Goal: Transaction & Acquisition: Obtain resource

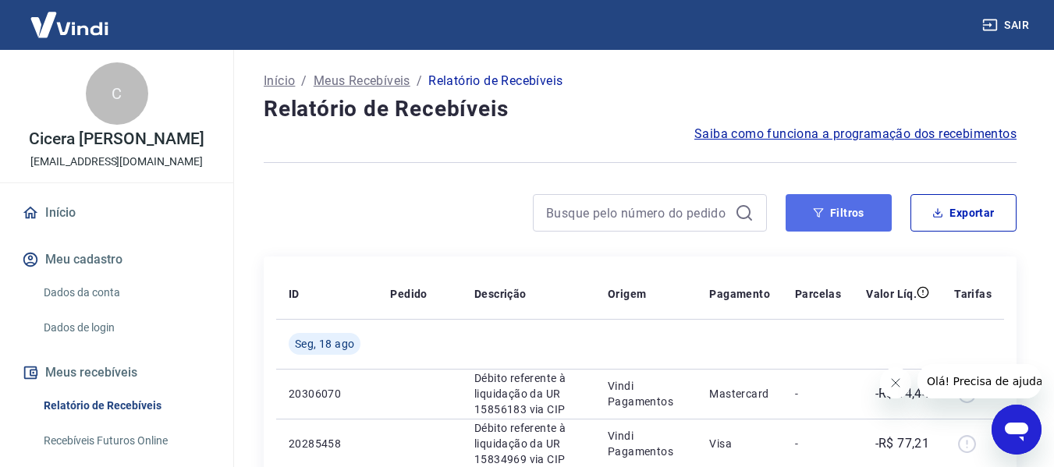
click at [847, 211] on button "Filtros" at bounding box center [838, 212] width 106 height 37
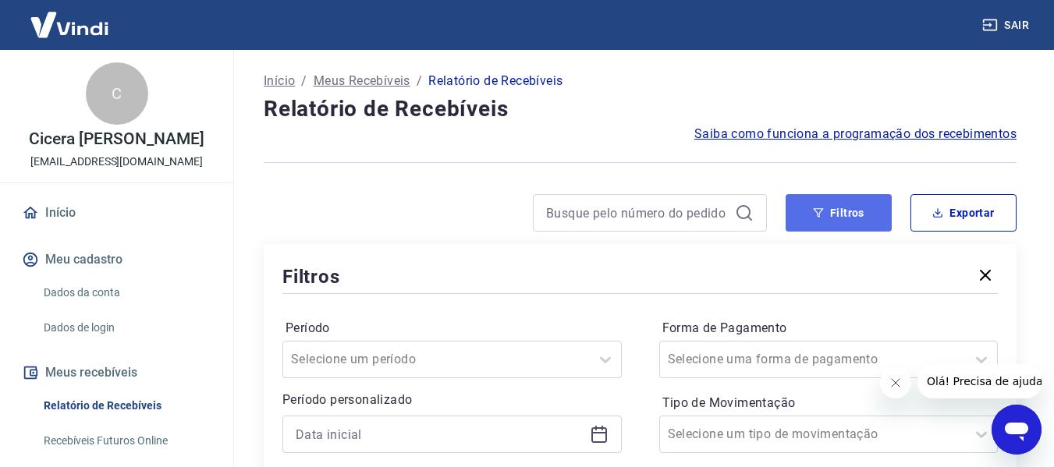
click at [847, 211] on button "Filtros" at bounding box center [838, 212] width 106 height 37
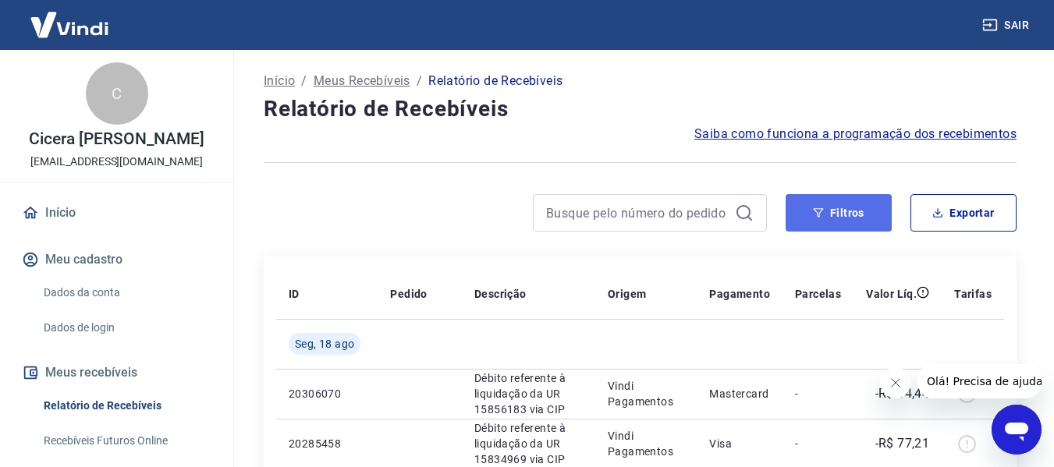
click at [813, 211] on icon "button" at bounding box center [818, 212] width 11 height 11
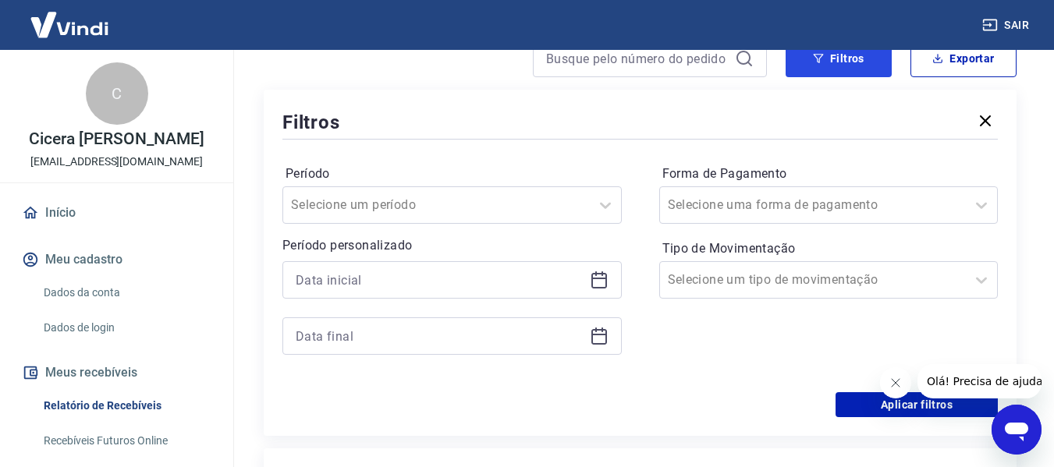
scroll to position [156, 0]
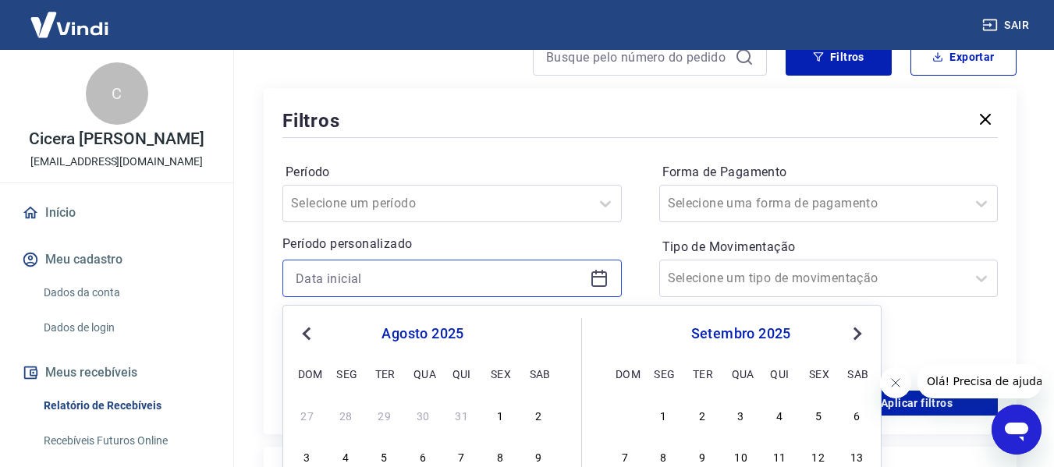
click at [473, 267] on input at bounding box center [440, 278] width 288 height 23
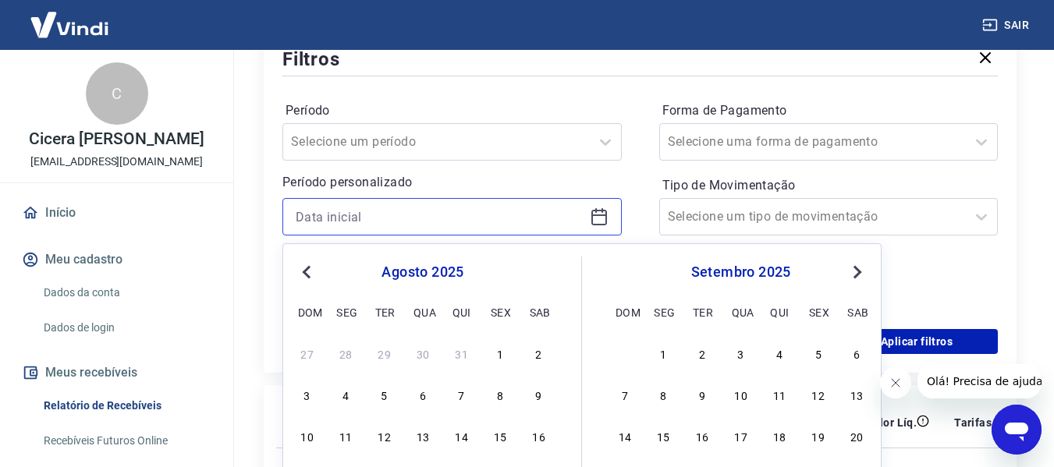
scroll to position [234, 0]
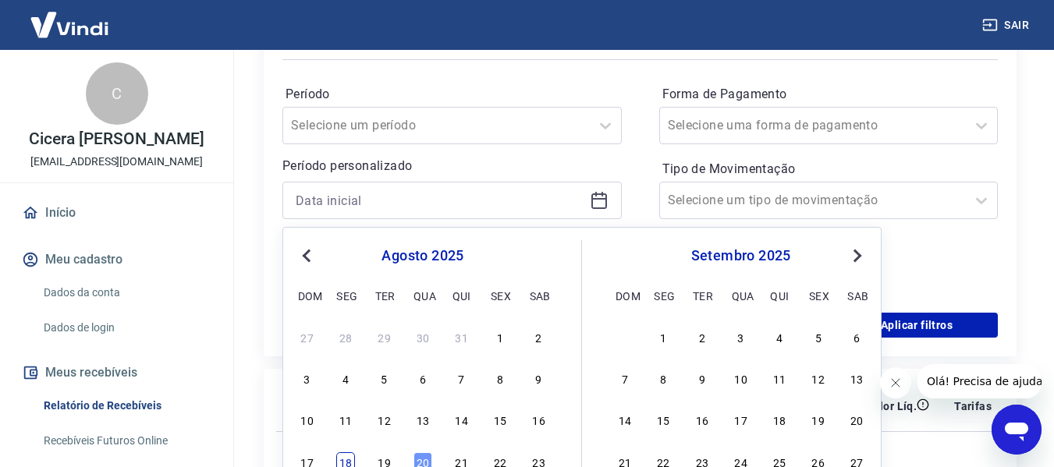
click at [341, 459] on div "18" at bounding box center [345, 461] width 19 height 19
type input "[DATE]"
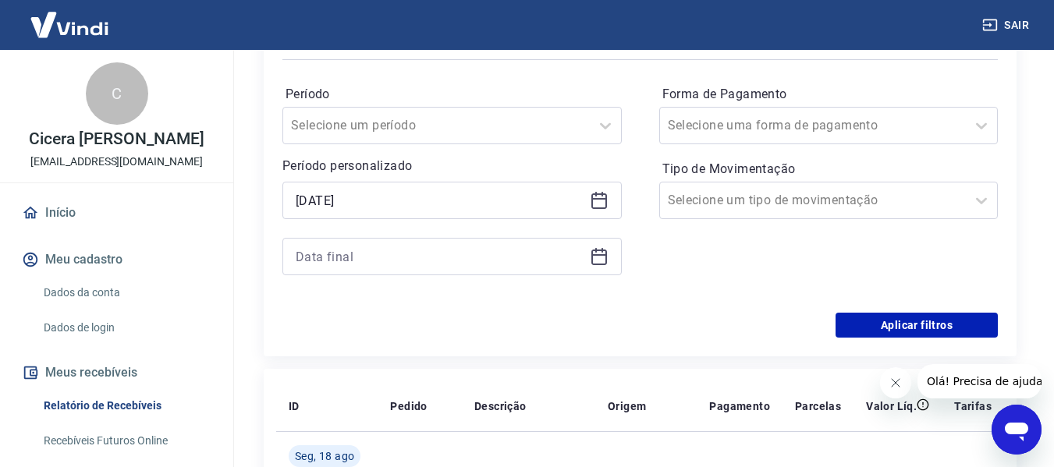
click at [645, 169] on div "Período Selecione um período Período personalizado Selected date: [DATE] [DATE]…" at bounding box center [639, 188] width 715 height 250
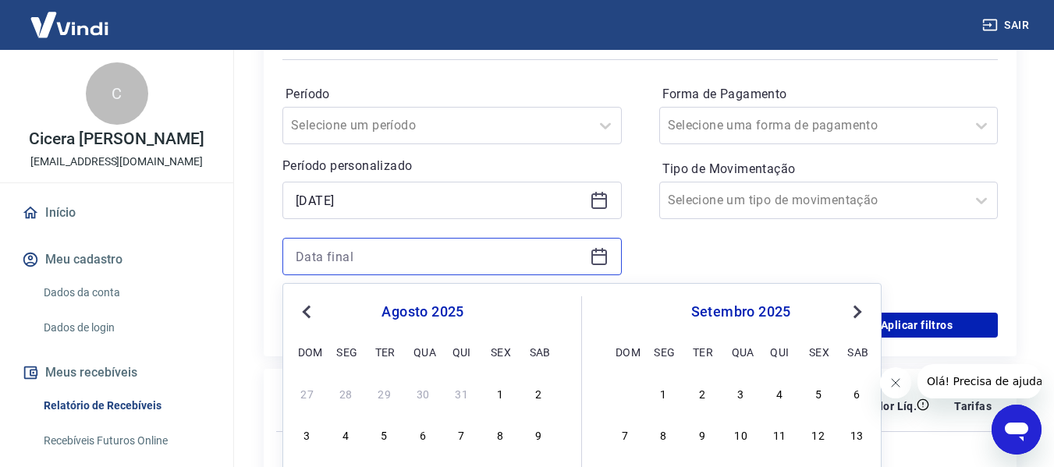
click at [576, 253] on input at bounding box center [440, 256] width 288 height 23
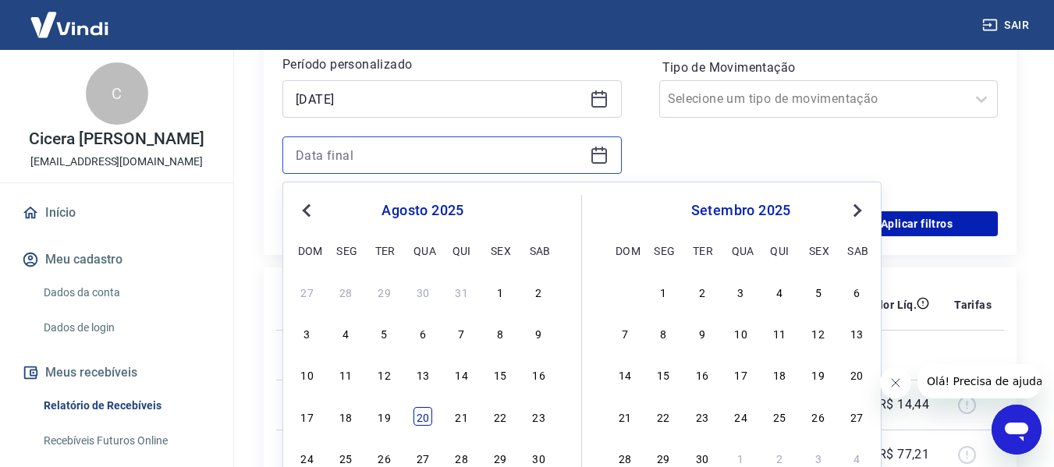
scroll to position [390, 0]
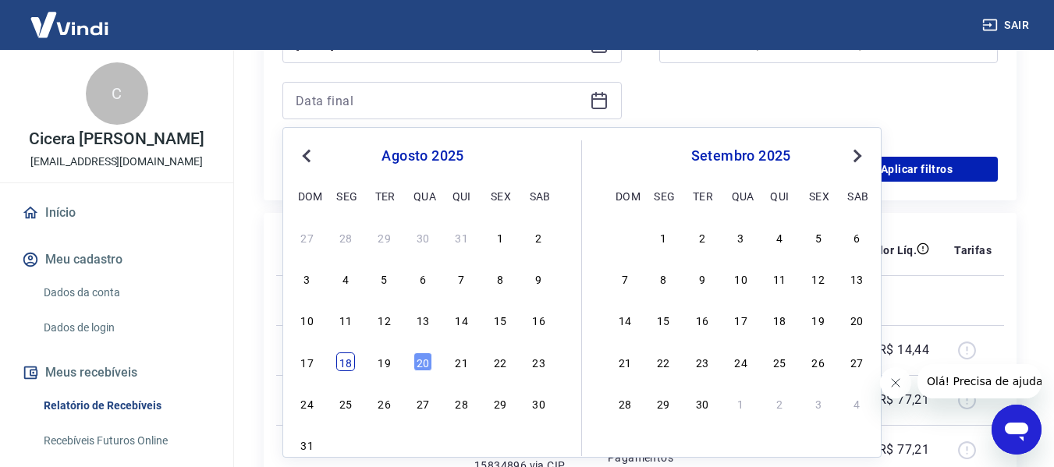
click at [346, 370] on div "18" at bounding box center [345, 361] width 19 height 19
type input "[DATE]"
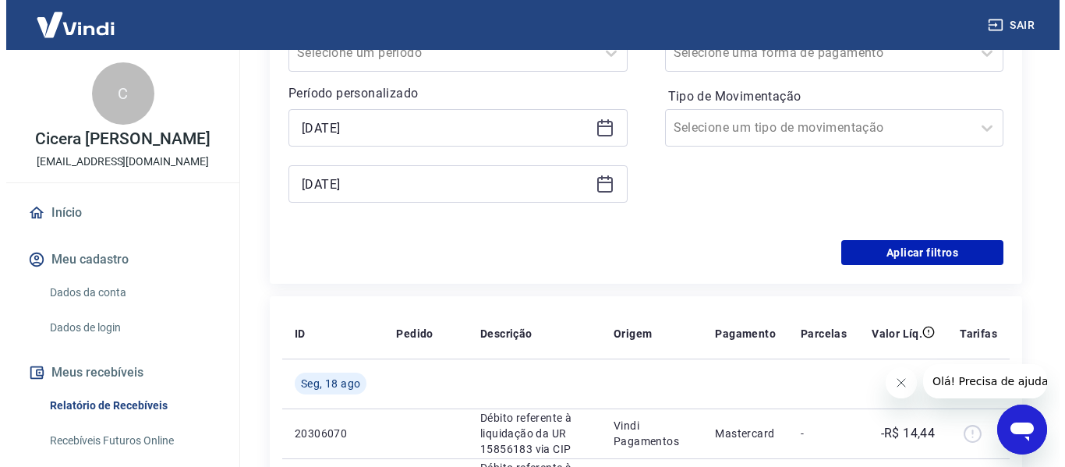
scroll to position [78, 0]
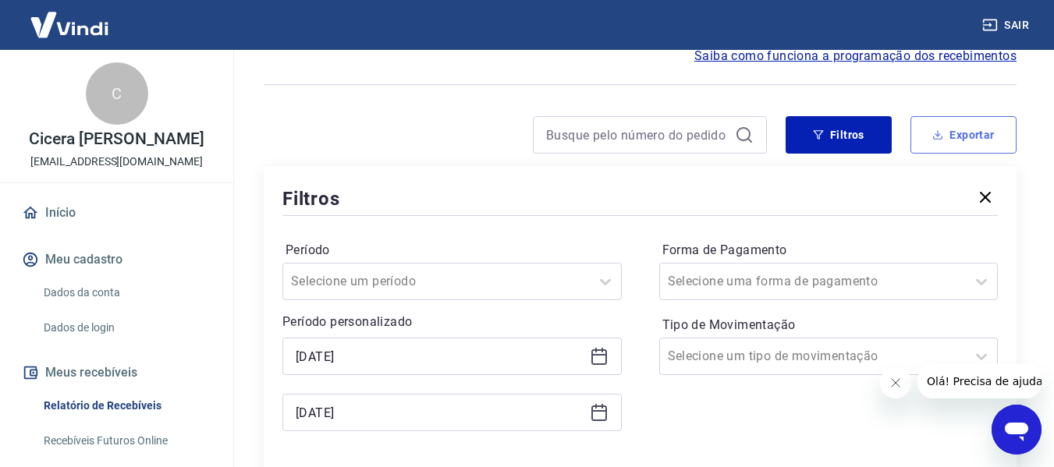
click at [940, 126] on button "Exportar" at bounding box center [963, 134] width 106 height 37
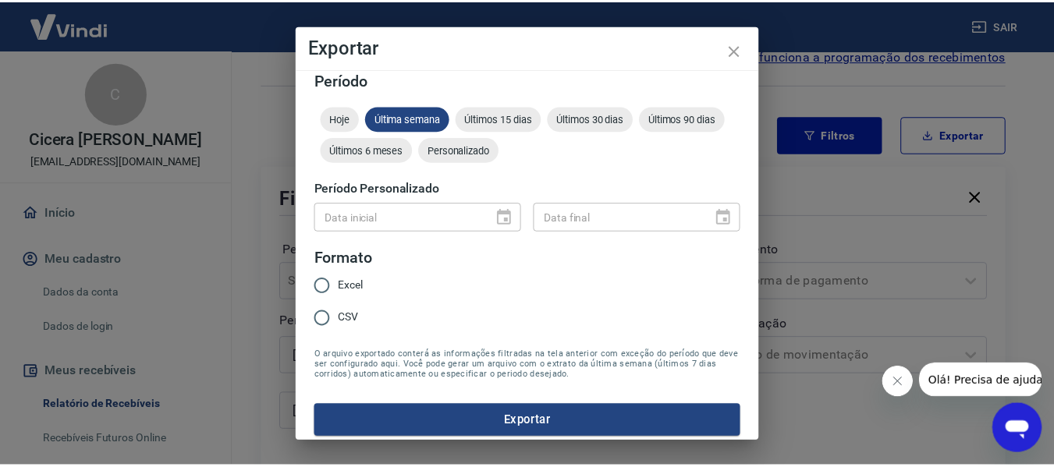
scroll to position [19, 0]
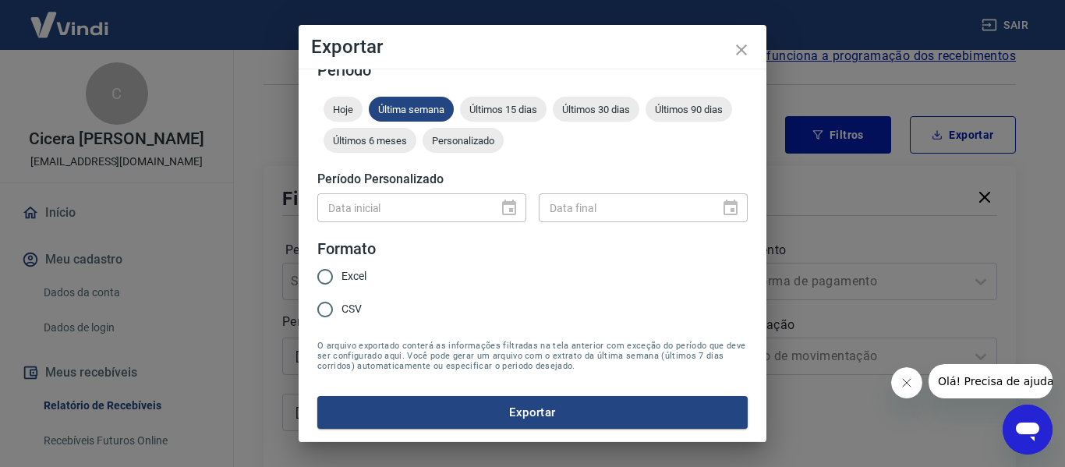
click at [332, 276] on input "Excel" at bounding box center [325, 276] width 33 height 33
radio input "true"
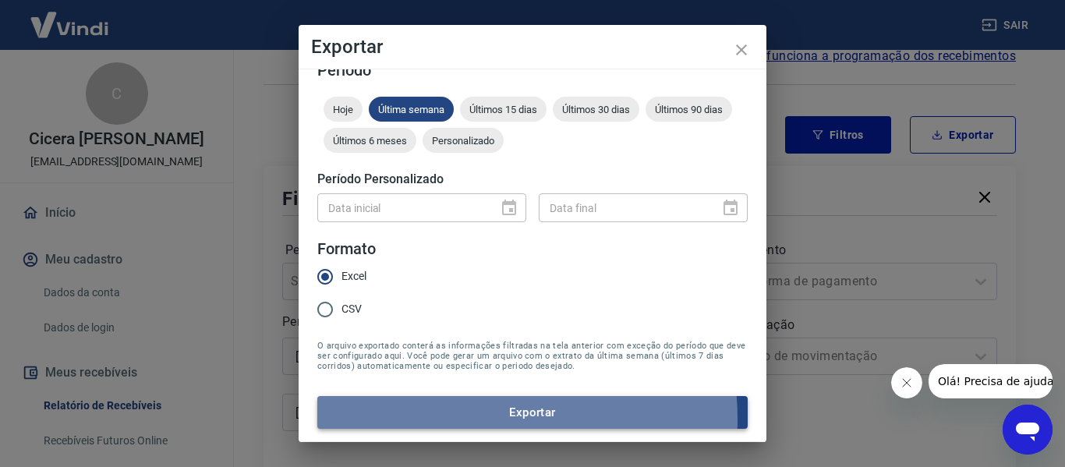
click at [441, 420] on button "Exportar" at bounding box center [532, 412] width 430 height 33
